Goal: Task Accomplishment & Management: Use online tool/utility

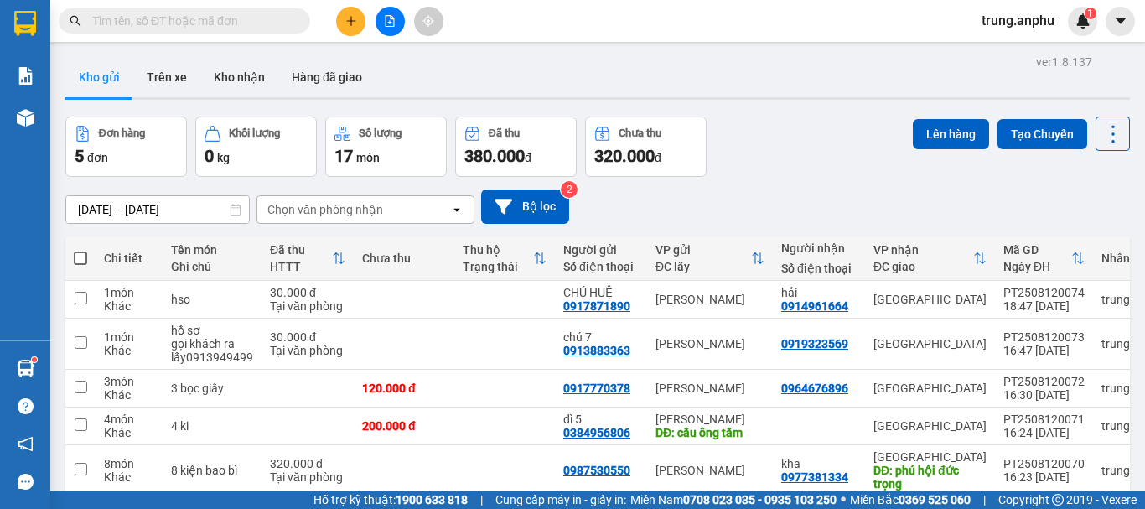
scroll to position [81, 0]
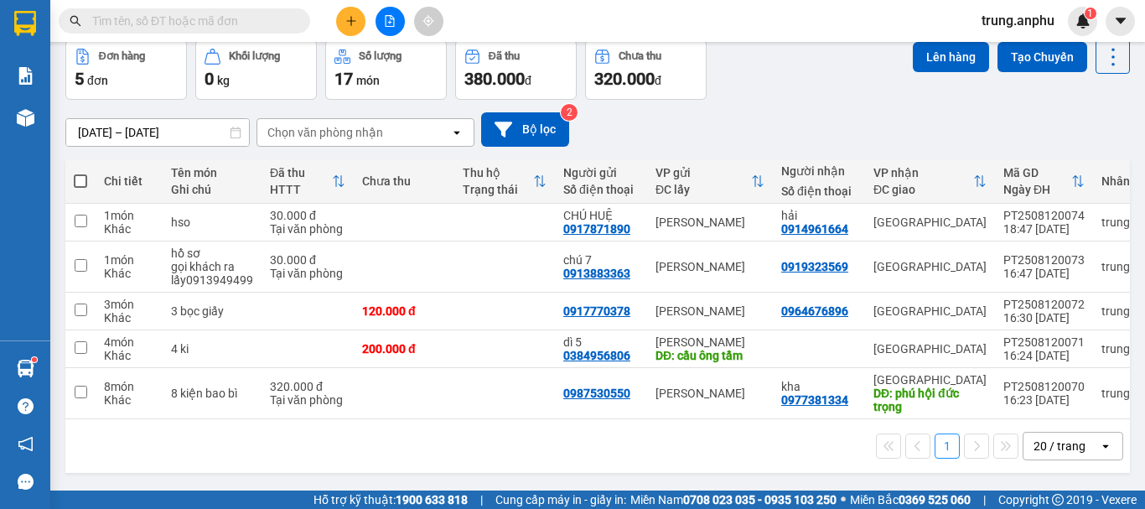
click at [200, 16] on input "text" at bounding box center [191, 21] width 198 height 18
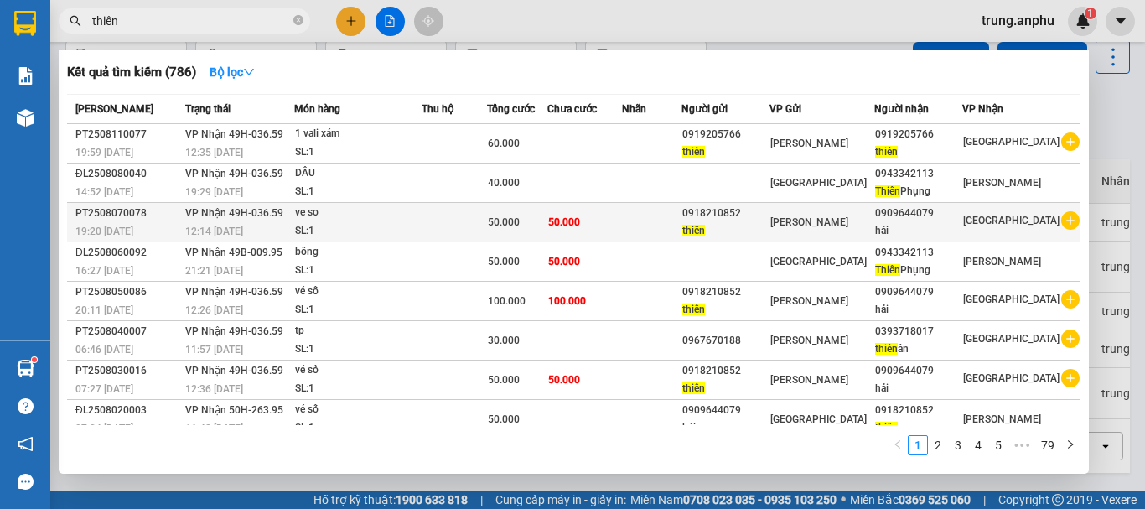
type input "thiên"
click at [1063, 220] on icon "plus-circle" at bounding box center [1070, 220] width 18 height 18
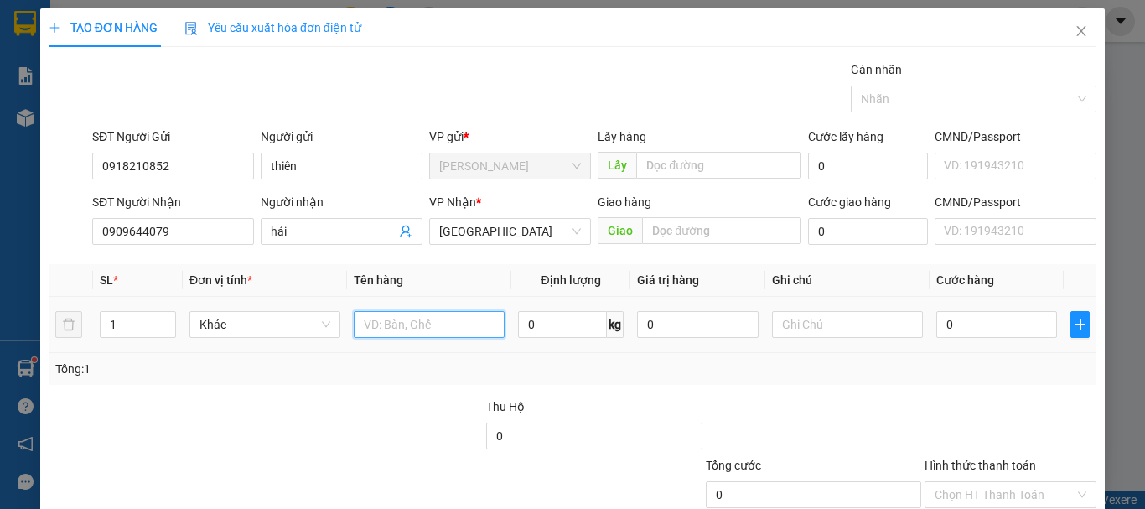
click at [412, 336] on input "text" at bounding box center [429, 324] width 151 height 27
type input "vé số"
click at [1009, 329] on input "0" at bounding box center [996, 324] width 121 height 27
type input "5"
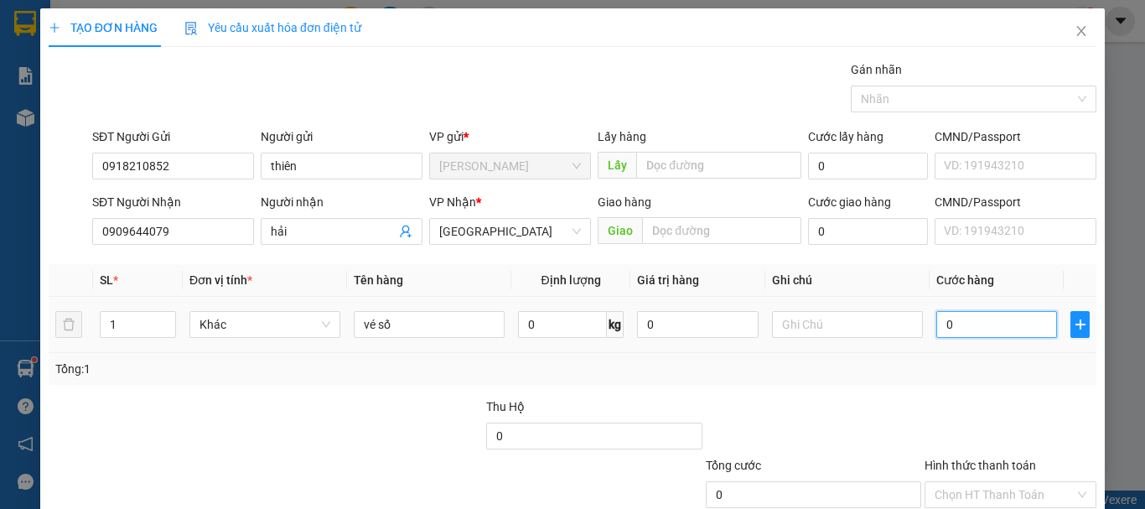
type input "5"
type input "50"
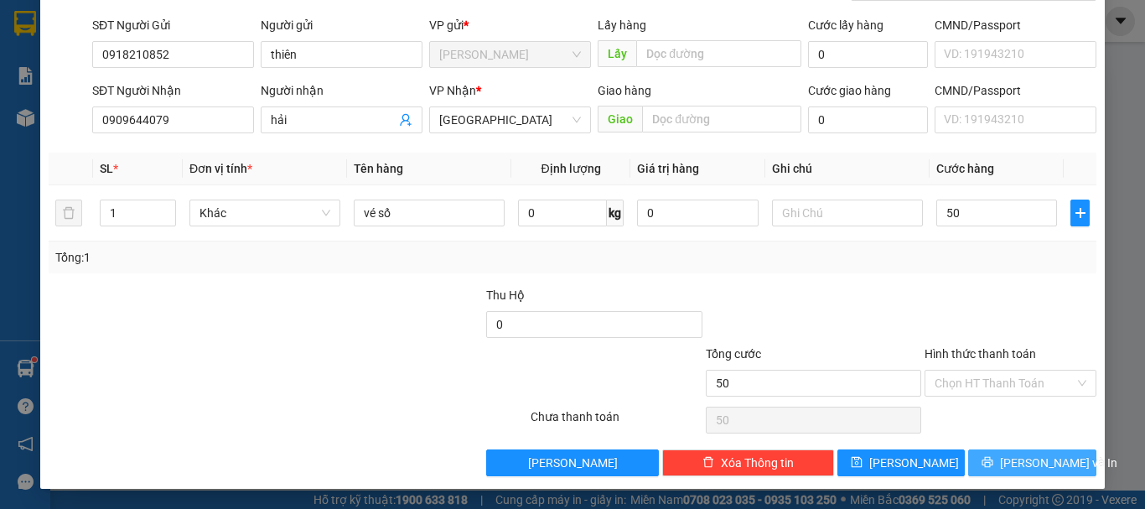
type input "50.000"
click at [1003, 454] on button "[PERSON_NAME] và In" at bounding box center [1032, 462] width 128 height 27
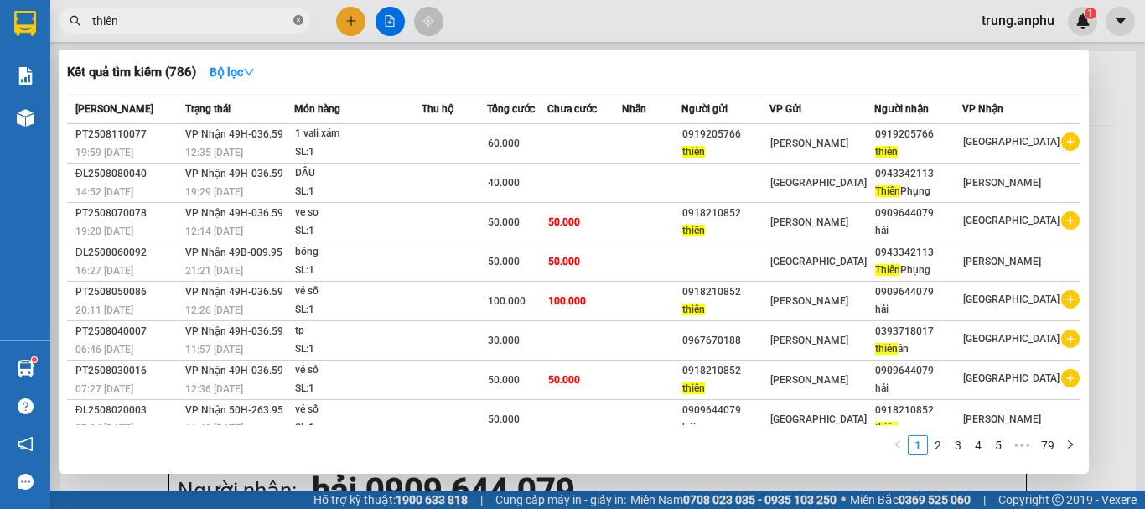
click at [302, 18] on icon "close-circle" at bounding box center [298, 20] width 10 height 10
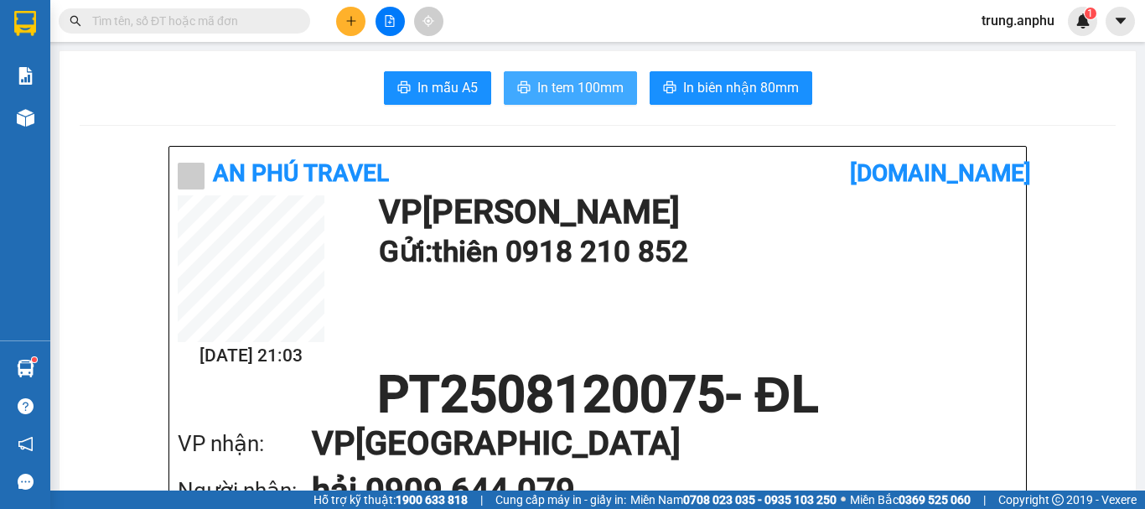
click at [526, 75] on button "In tem 100mm" at bounding box center [570, 88] width 133 height 34
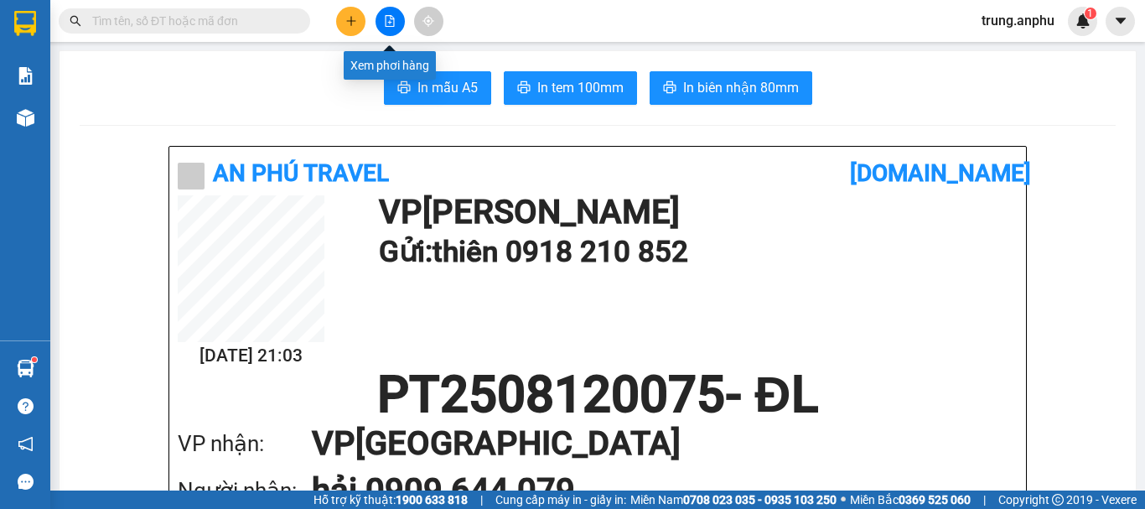
click at [397, 18] on button at bounding box center [390, 21] width 29 height 29
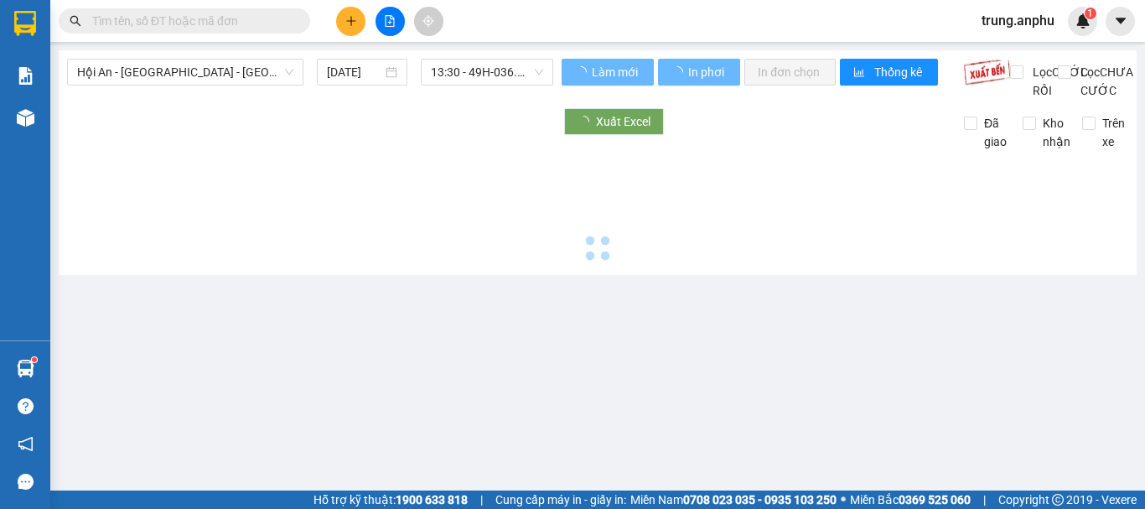
click at [189, 77] on span "Hội An - [GEOGRAPHIC_DATA] - [GEOGRAPHIC_DATA]" at bounding box center [185, 72] width 216 height 25
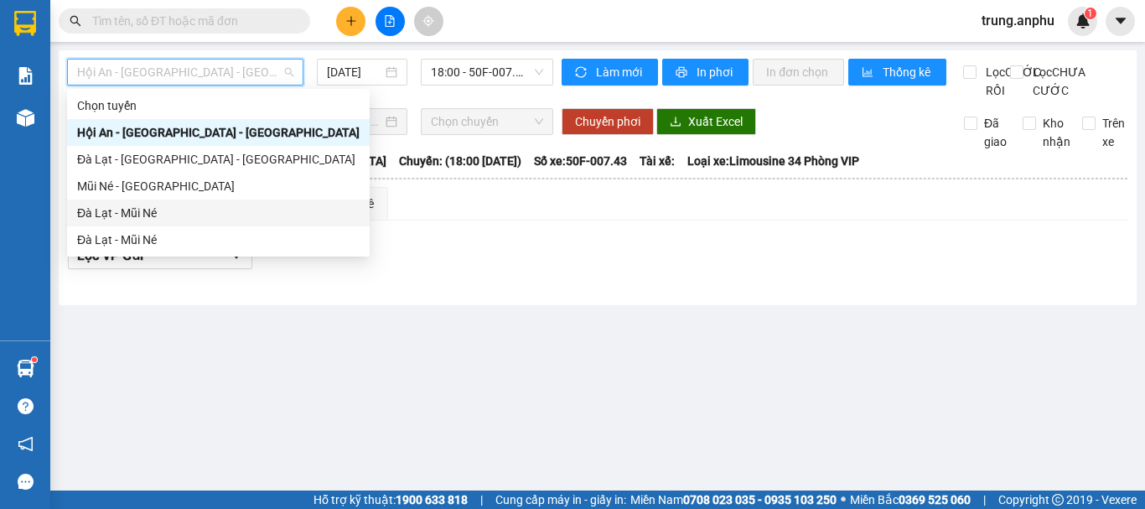
click at [126, 219] on div "Đà Lạt - Mũi Né" at bounding box center [218, 213] width 283 height 18
type input "[DATE]"
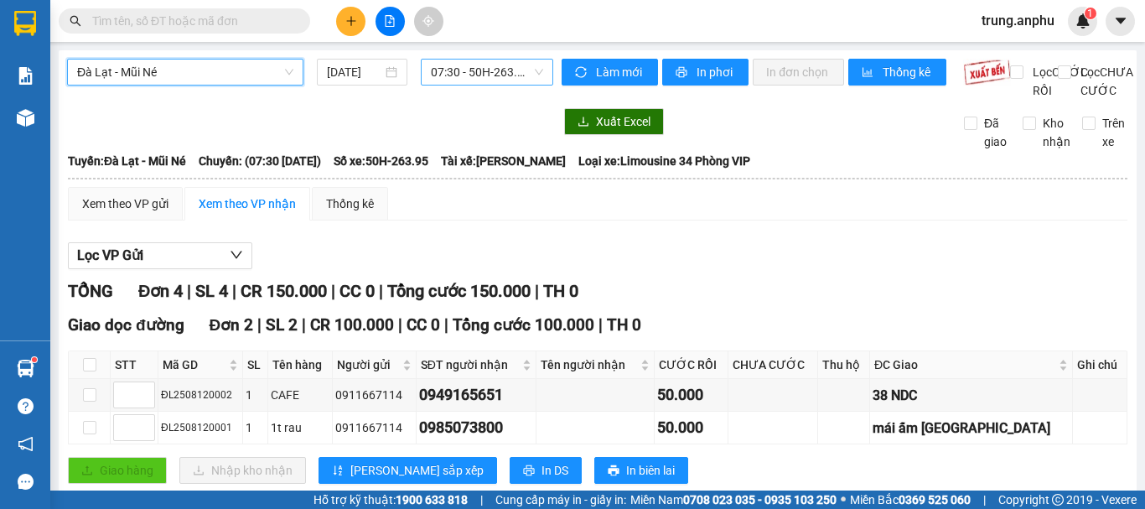
click at [514, 70] on span "07:30 - 50H-263.95" at bounding box center [487, 72] width 112 height 25
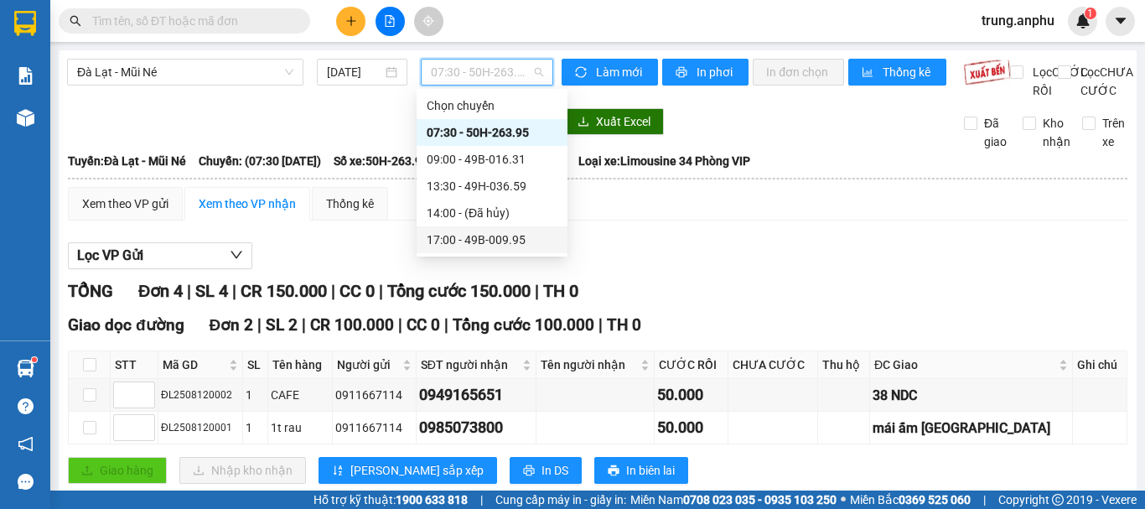
click at [508, 239] on div "17:00 - 49B-009.95" at bounding box center [492, 240] width 131 height 18
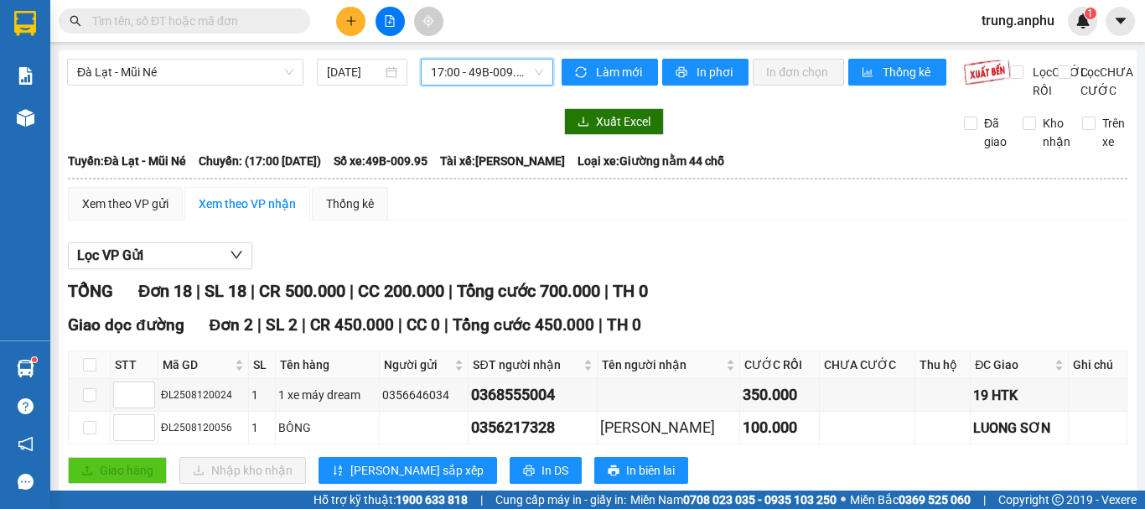
scroll to position [335, 0]
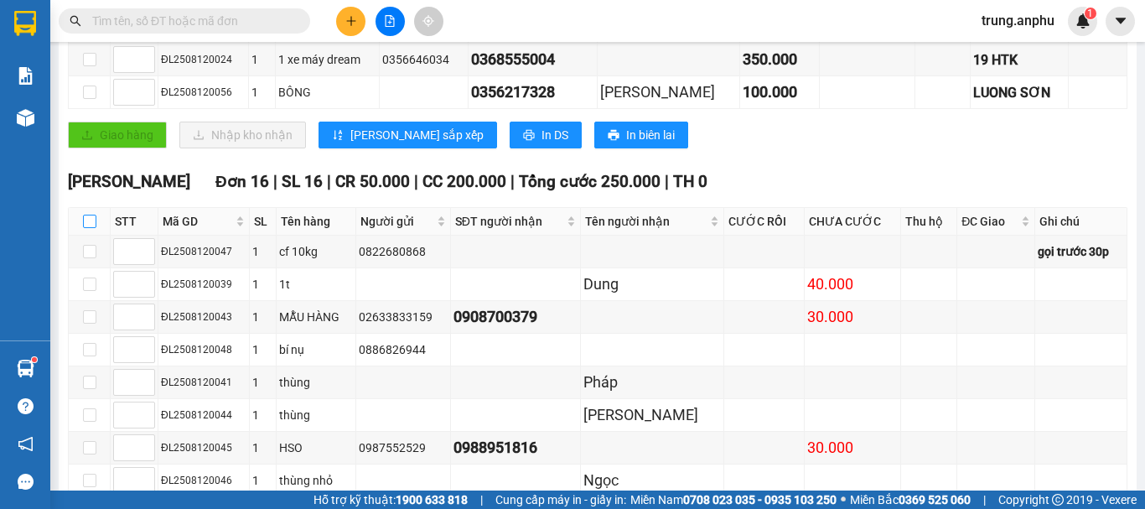
click at [87, 228] on input "checkbox" at bounding box center [89, 221] width 13 height 13
checkbox input "true"
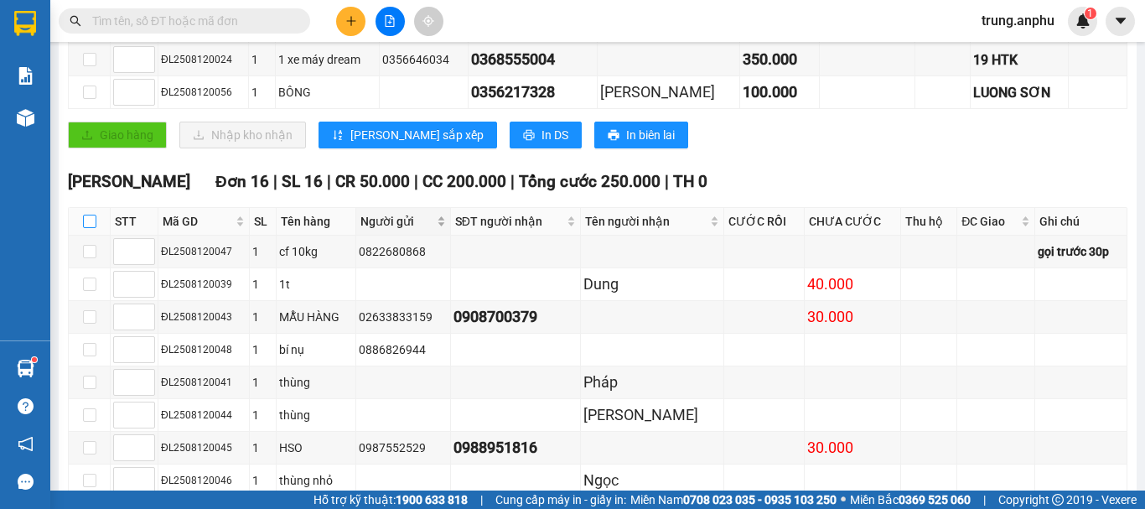
checkbox input "true"
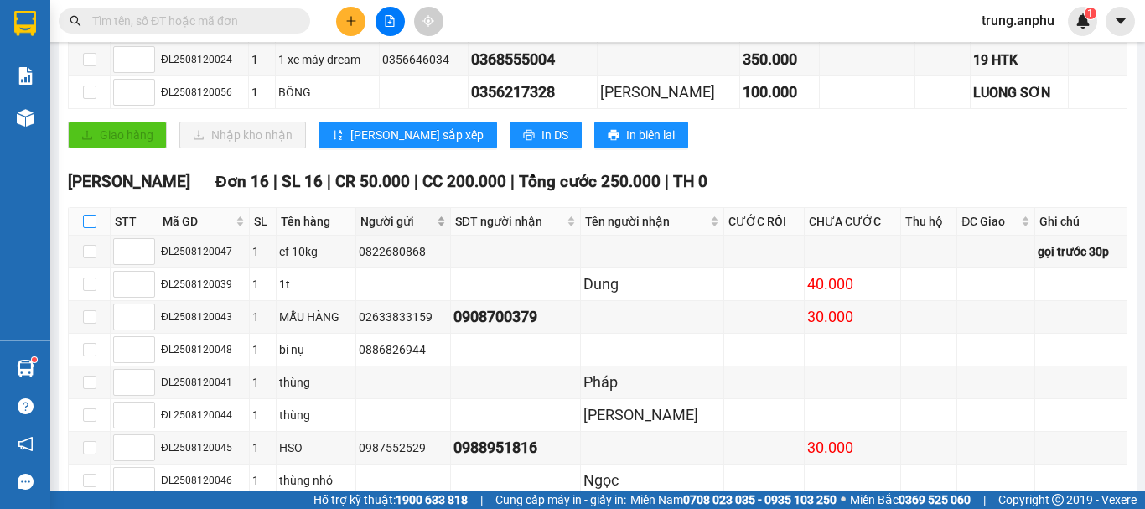
checkbox input "true"
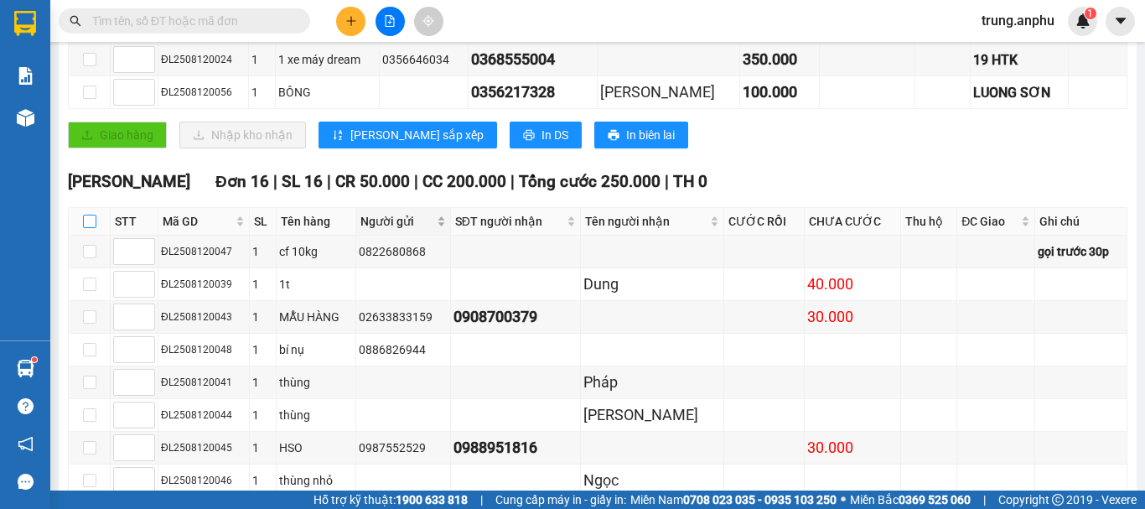
checkbox input "true"
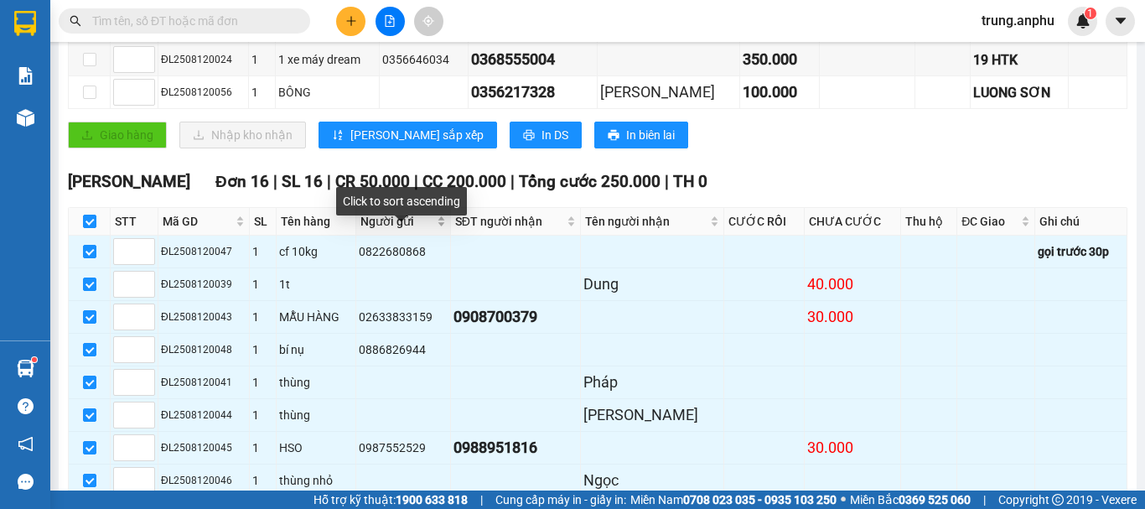
scroll to position [708, 0]
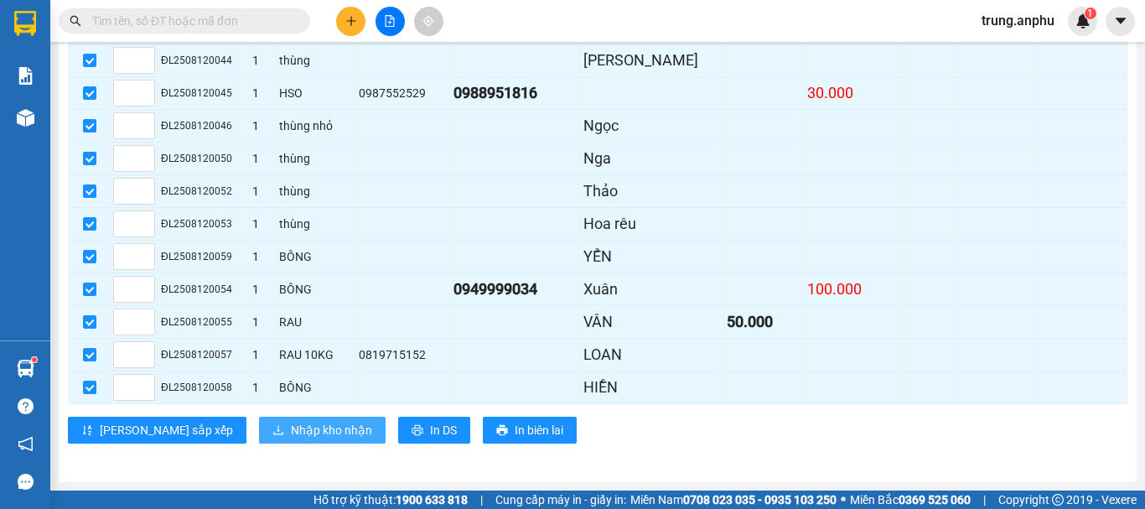
click at [291, 423] on span "Nhập kho nhận" at bounding box center [331, 430] width 81 height 18
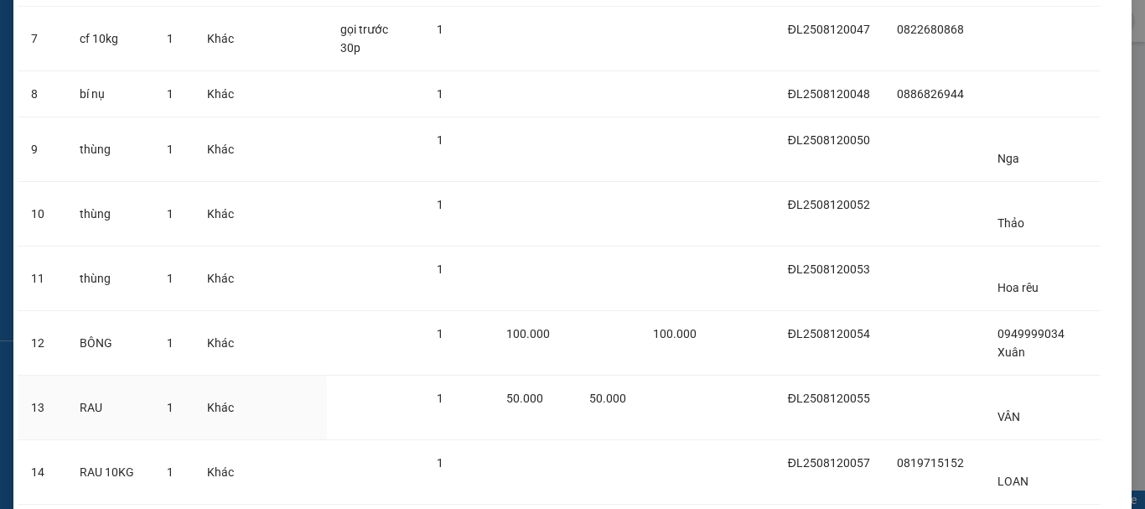
scroll to position [713, 0]
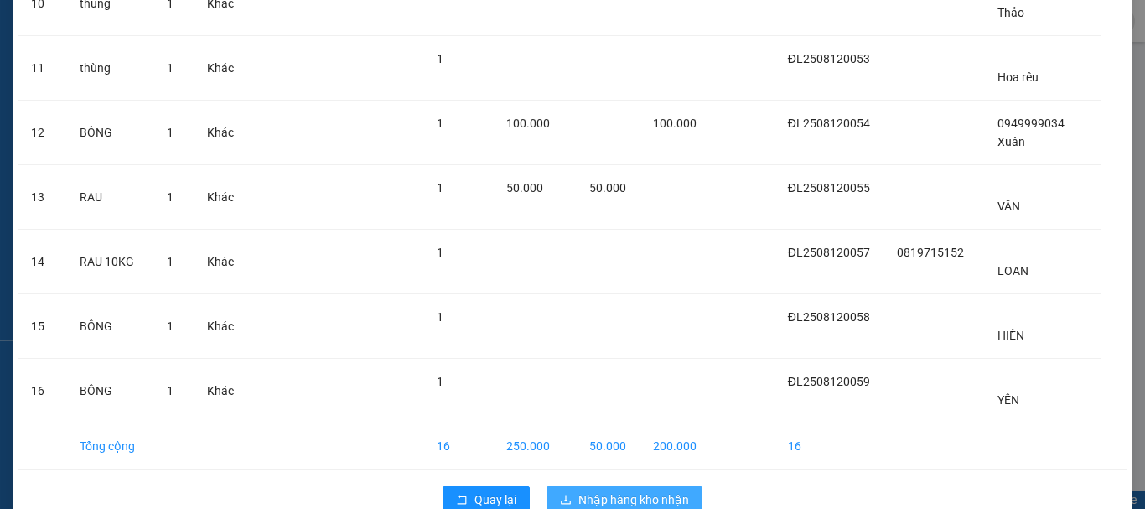
click at [654, 490] on span "Nhập hàng kho nhận" at bounding box center [633, 499] width 111 height 18
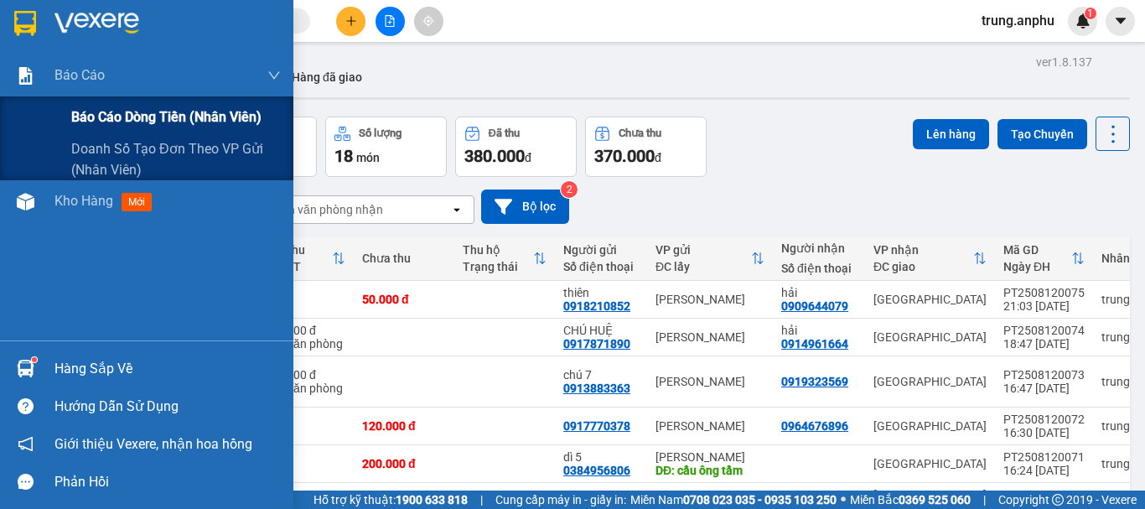
click at [86, 114] on span "Báo cáo dòng tiền (nhân viên)" at bounding box center [166, 116] width 190 height 21
